Goal: Task Accomplishment & Management: Manage account settings

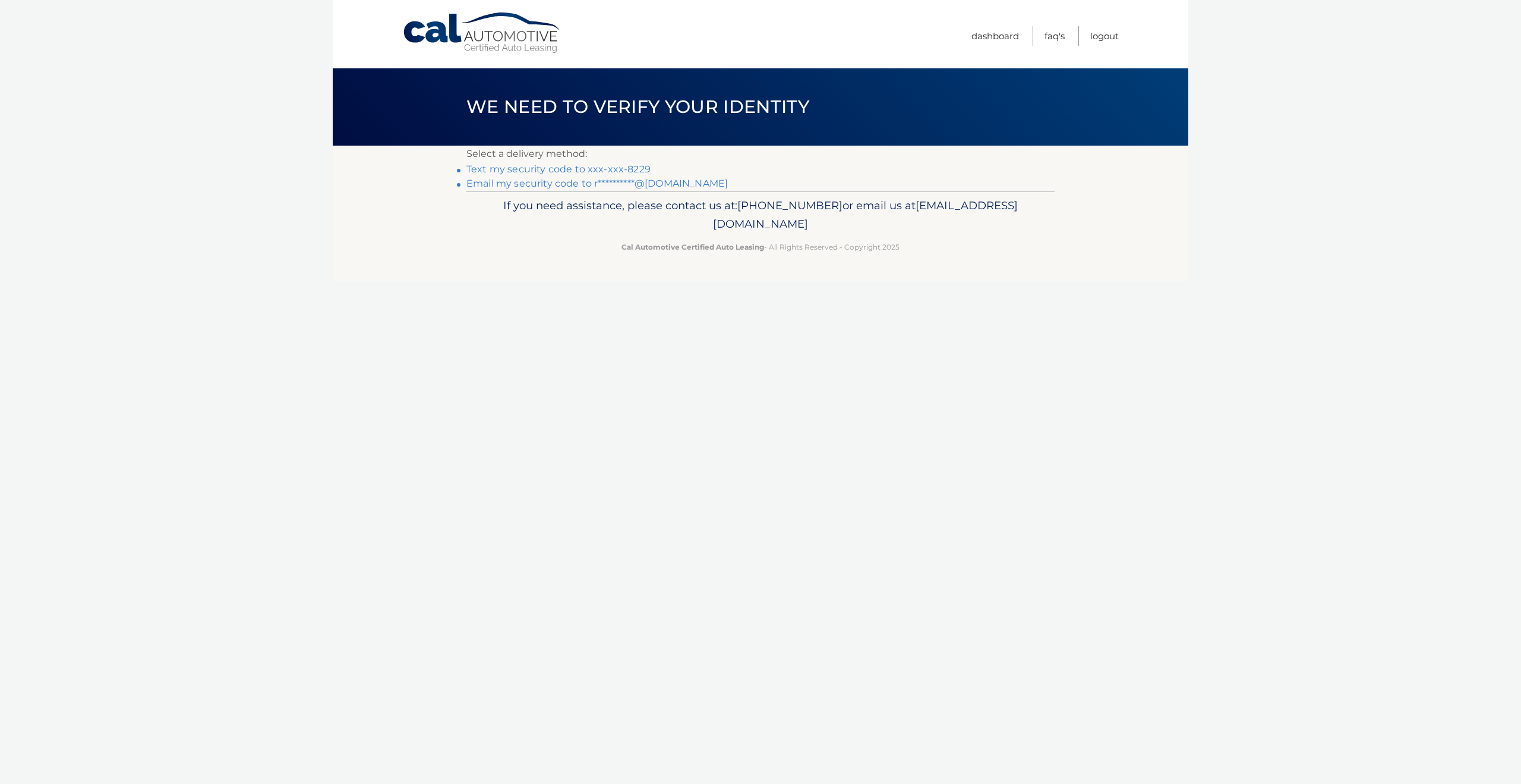
click at [592, 169] on link "Text my security code to xxx-xxx-8229" at bounding box center [558, 168] width 184 height 11
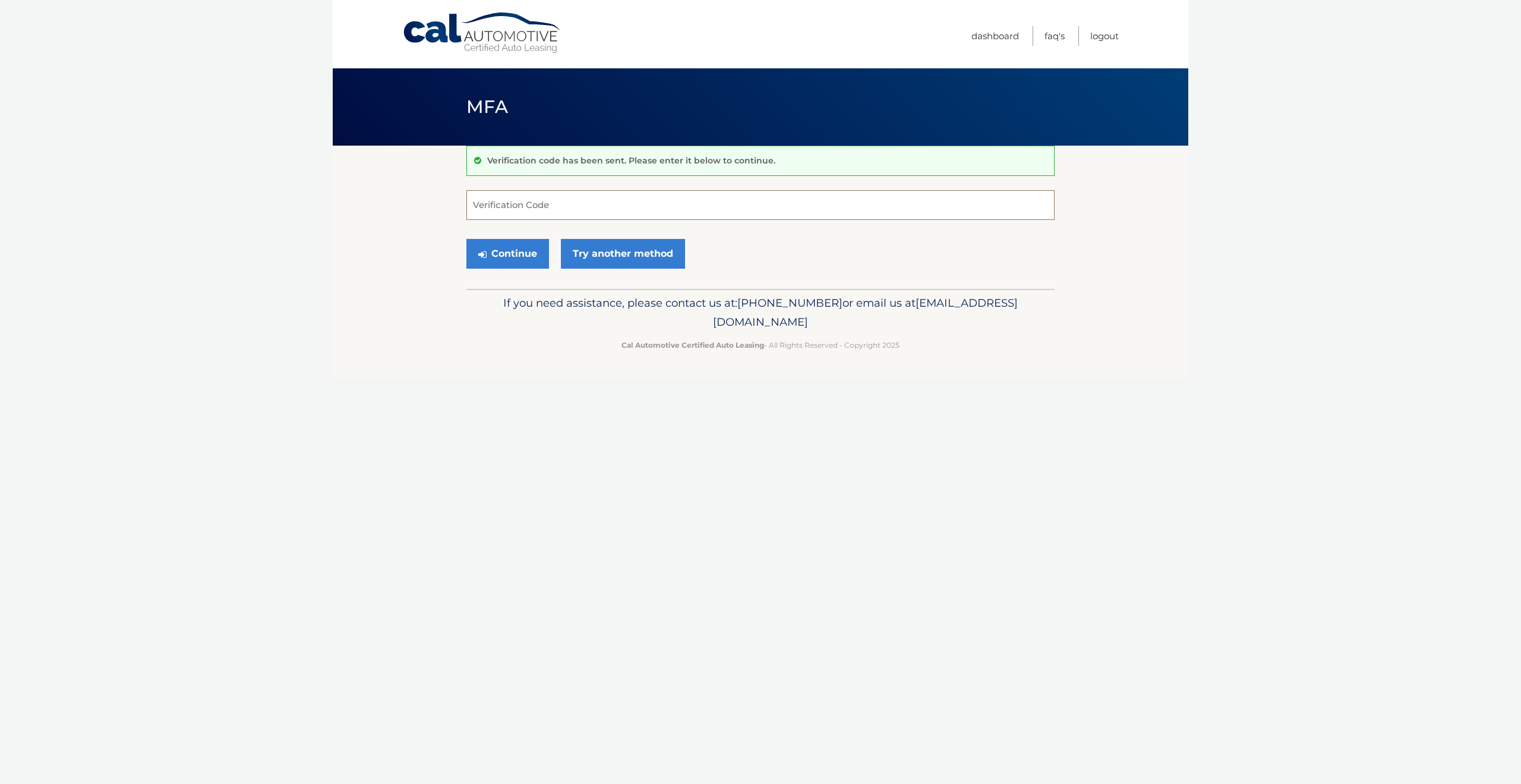
click at [536, 209] on input "Verification Code" at bounding box center [760, 205] width 589 height 30
type input "187466"
click at [539, 259] on button "Continue" at bounding box center [507, 253] width 83 height 30
